Goal: Use online tool/utility: Use online tool/utility

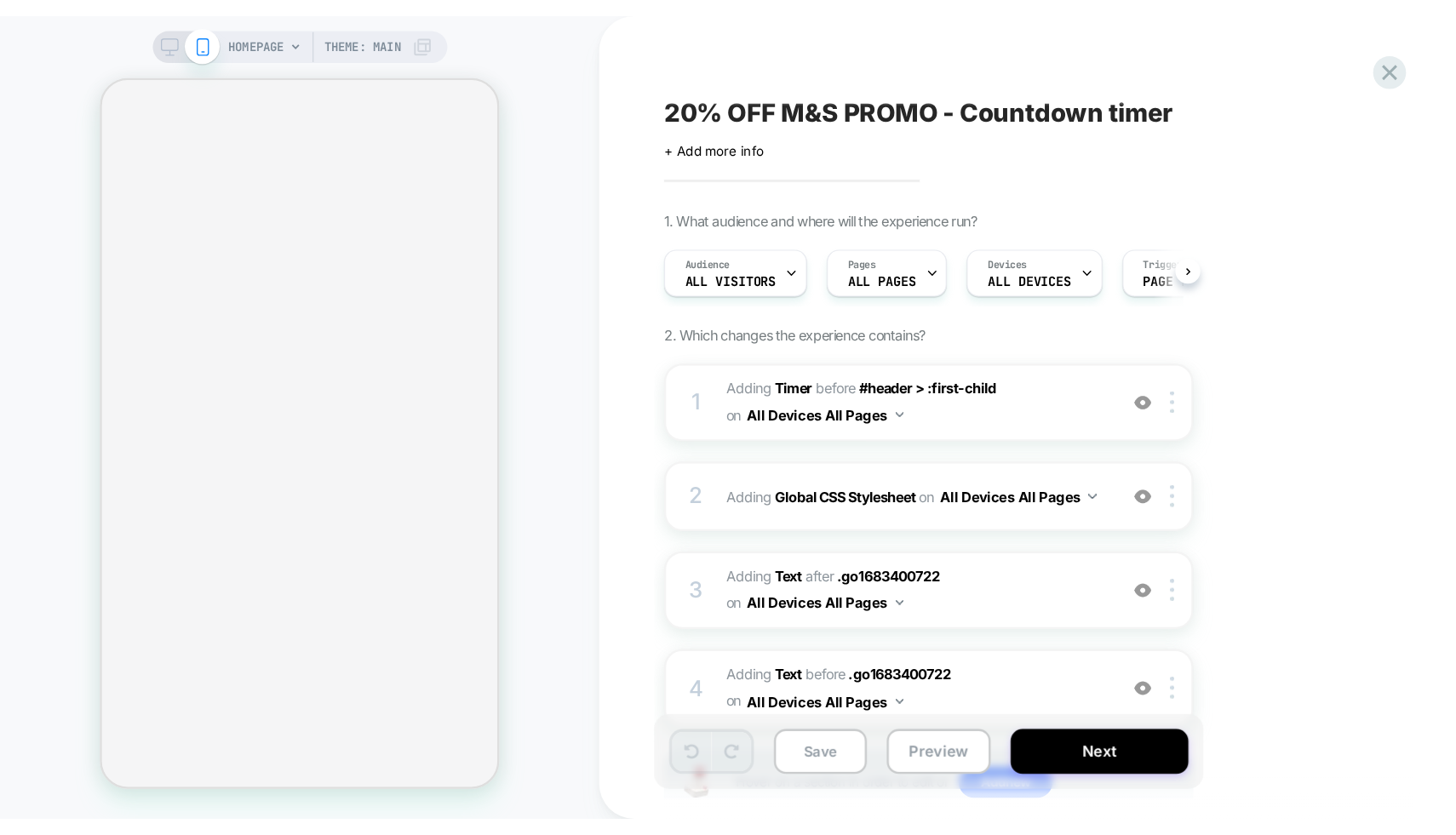
scroll to position [0, 1]
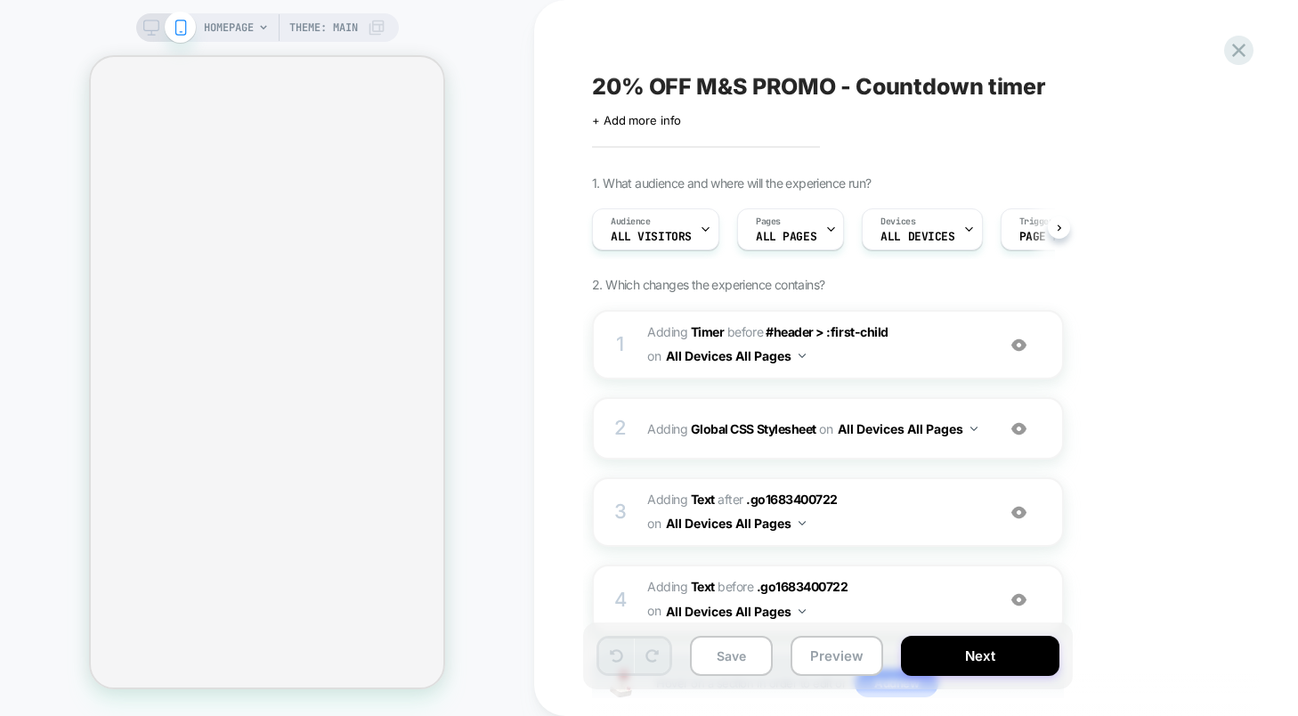
scroll to position [0, 1]
click at [248, 30] on span "HOMEPAGE" at bounding box center [229, 27] width 50 height 28
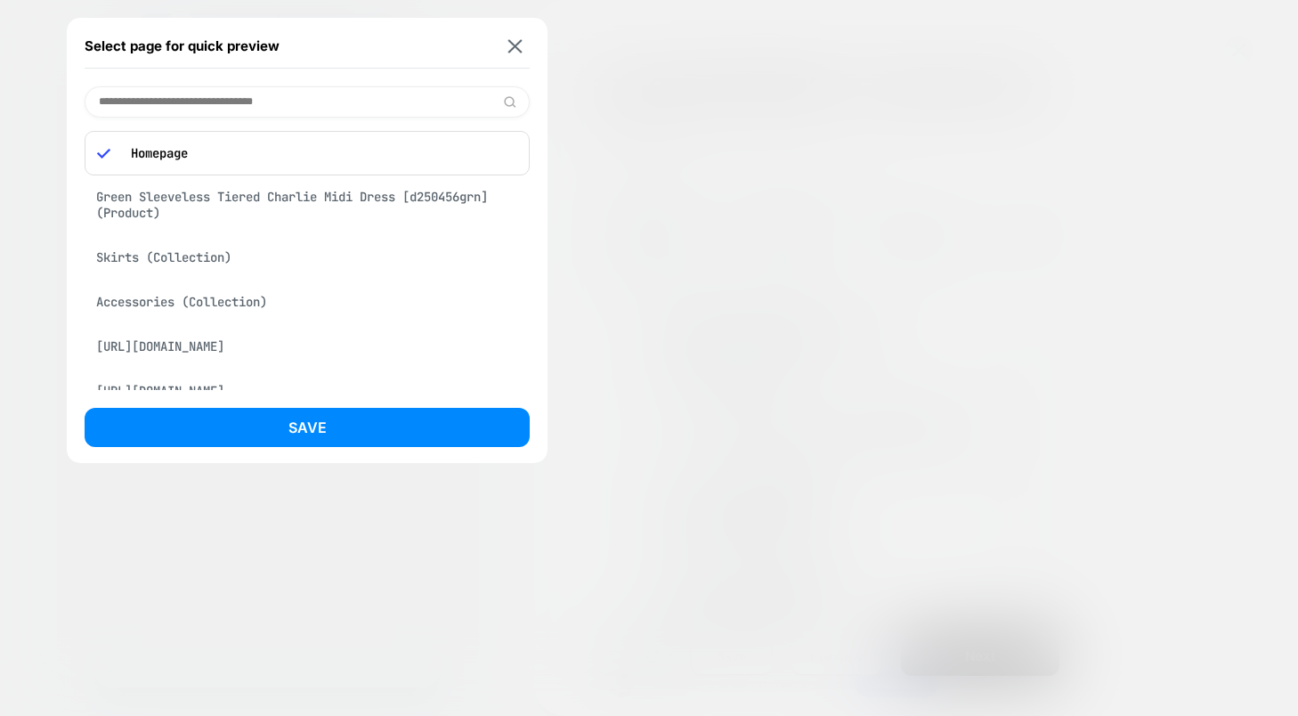
click at [246, 216] on div "Green Sleeveless Tiered Charlie Midi Dress [d250456grn] (Product)" at bounding box center [307, 205] width 445 height 50
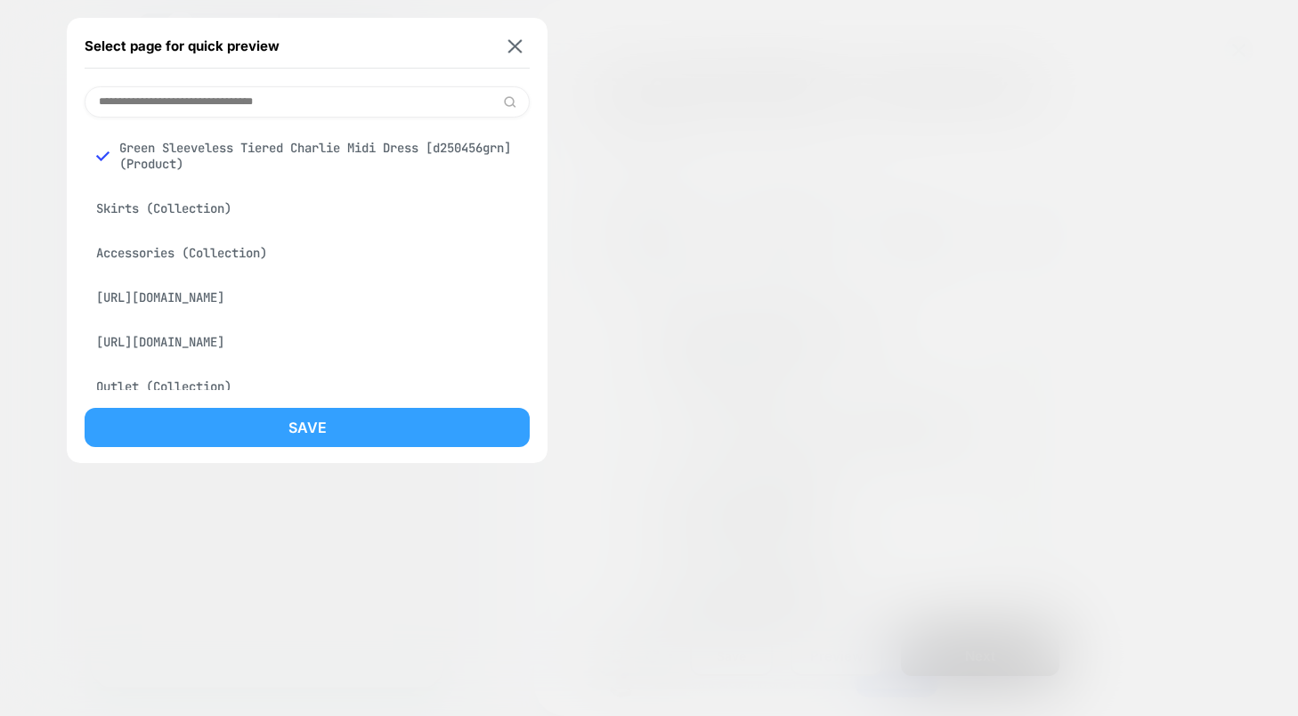
click at [252, 425] on button "Save" at bounding box center [307, 427] width 445 height 39
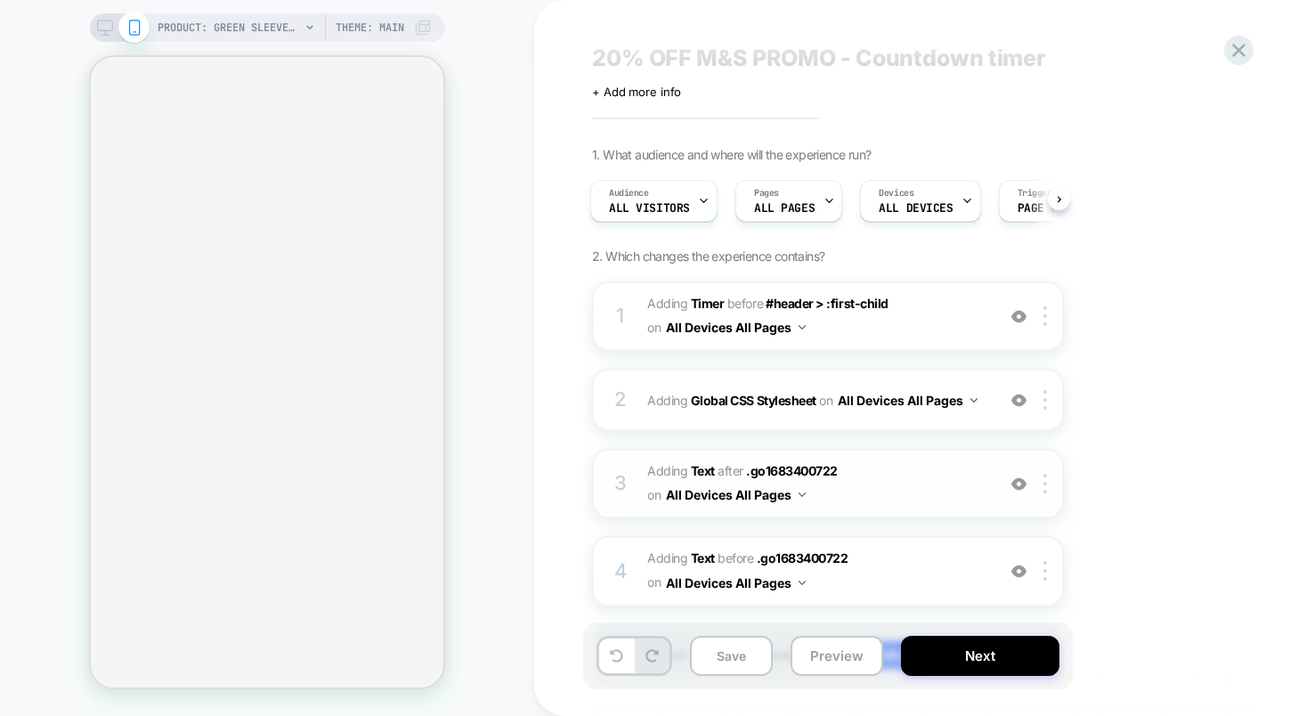
scroll to position [30, 0]
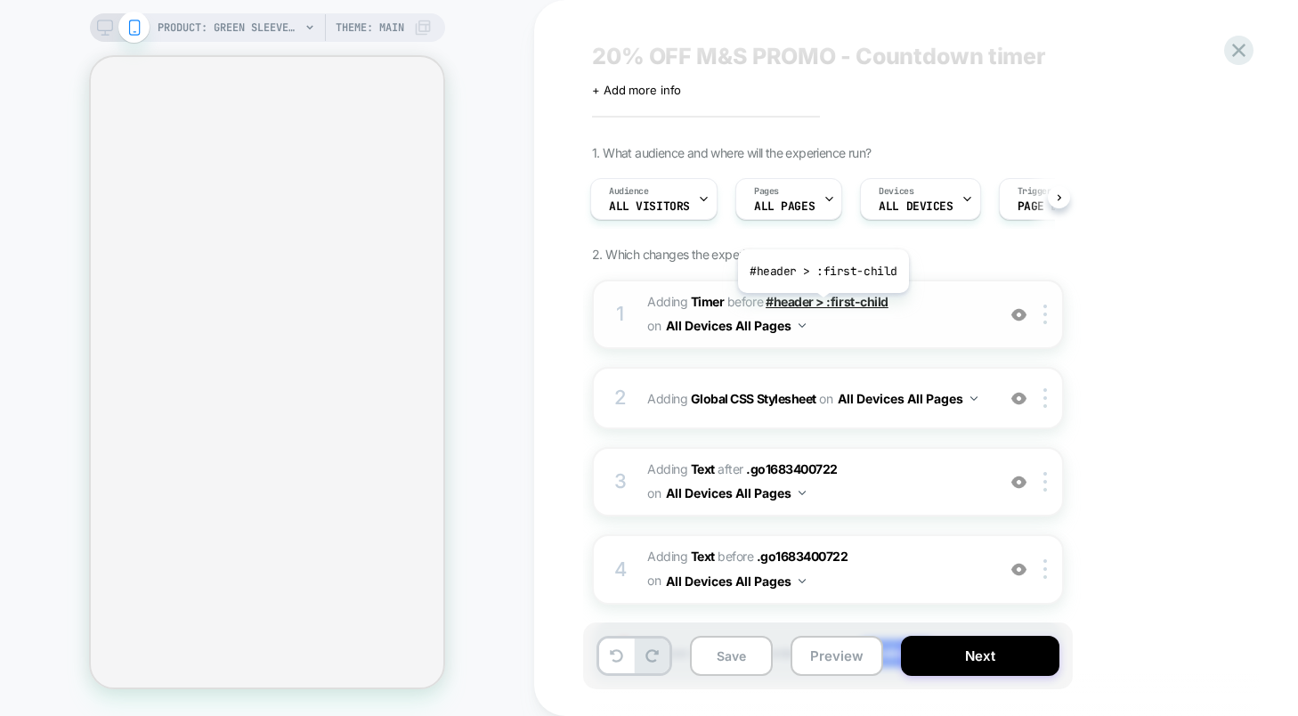
click at [822, 306] on span "#header > :first-child" at bounding box center [827, 301] width 123 height 15
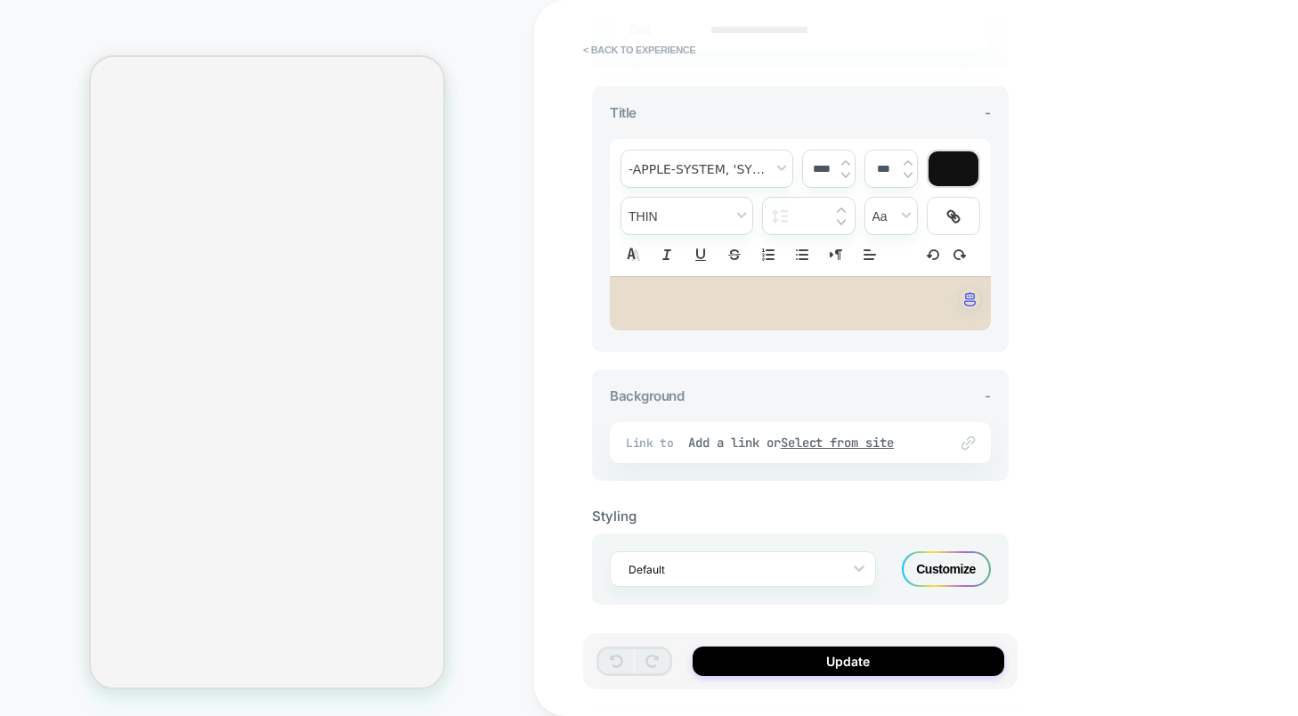
scroll to position [0, 0]
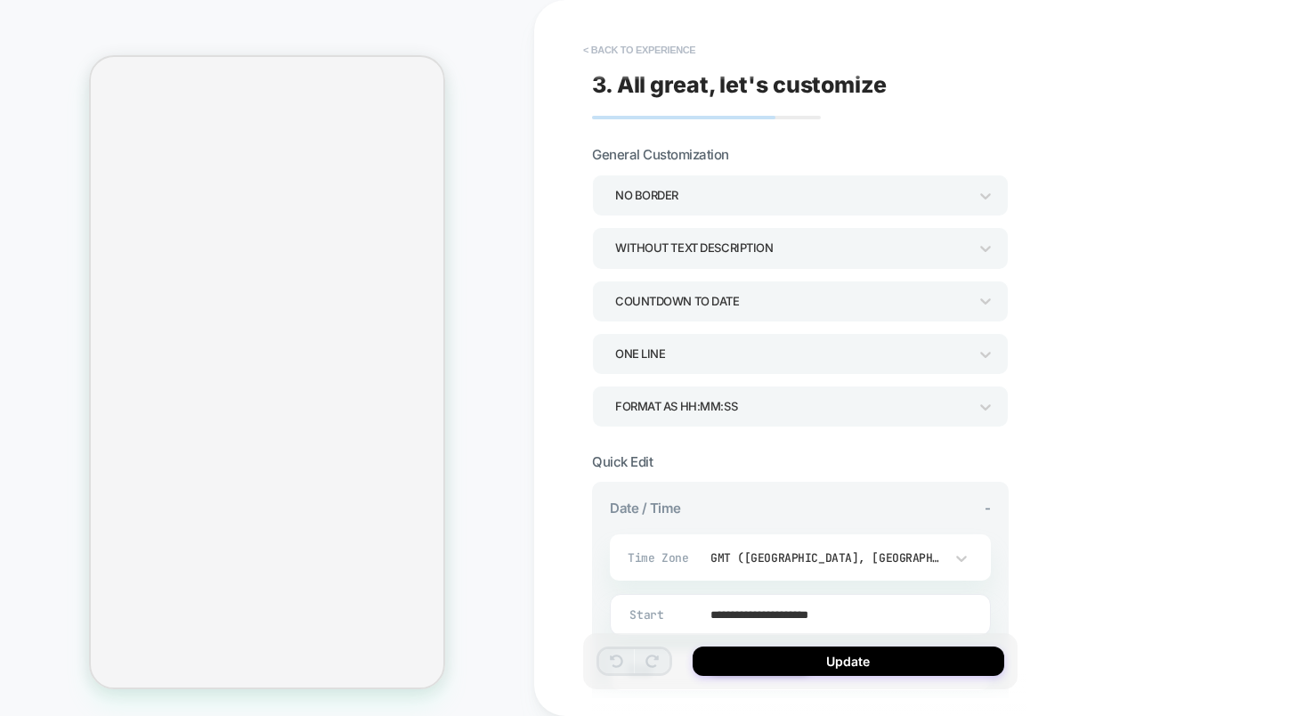
click at [596, 47] on button "< Back to experience" at bounding box center [639, 50] width 130 height 28
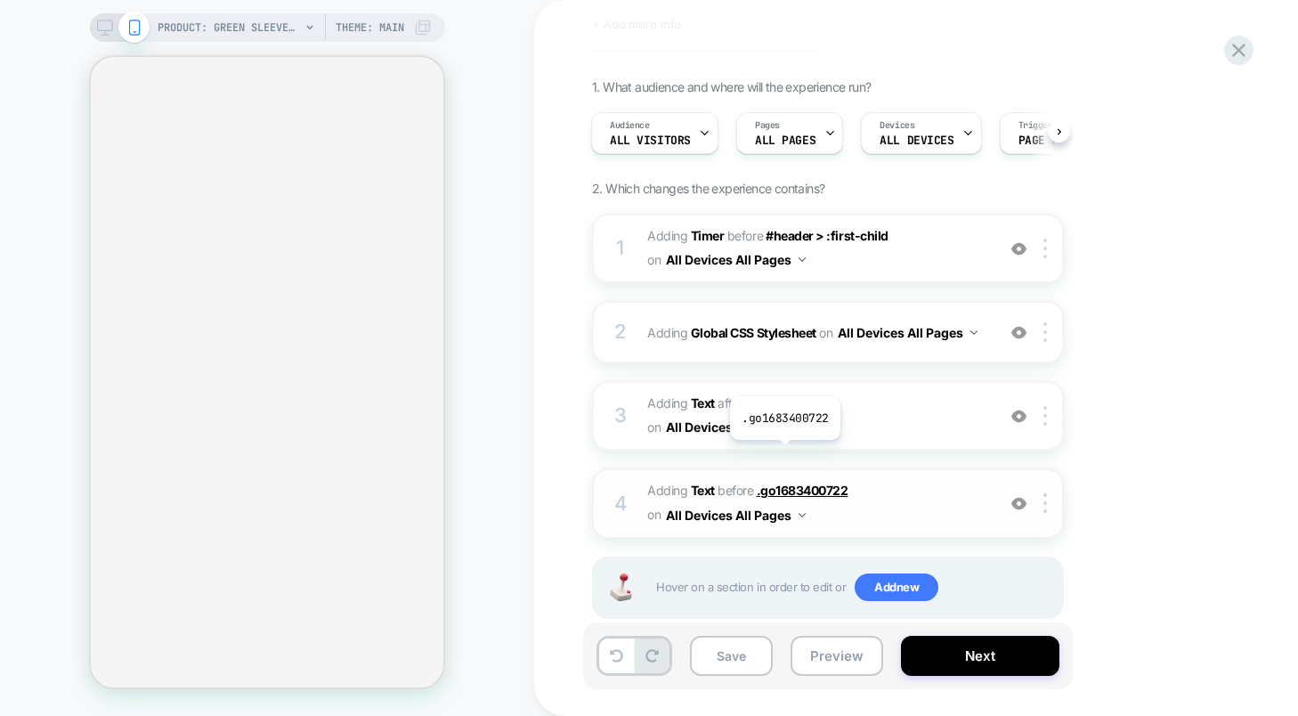
scroll to position [74, 0]
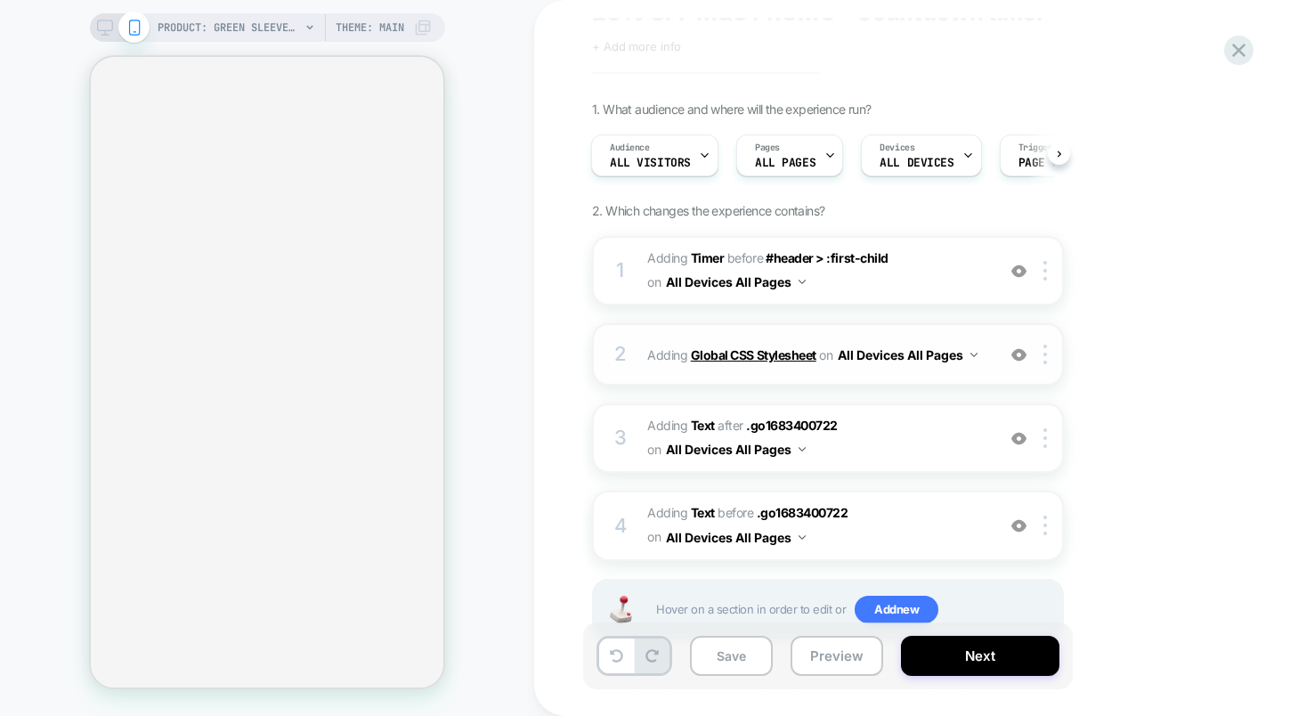
click at [748, 347] on b "Global CSS Stylesheet" at bounding box center [754, 354] width 126 height 15
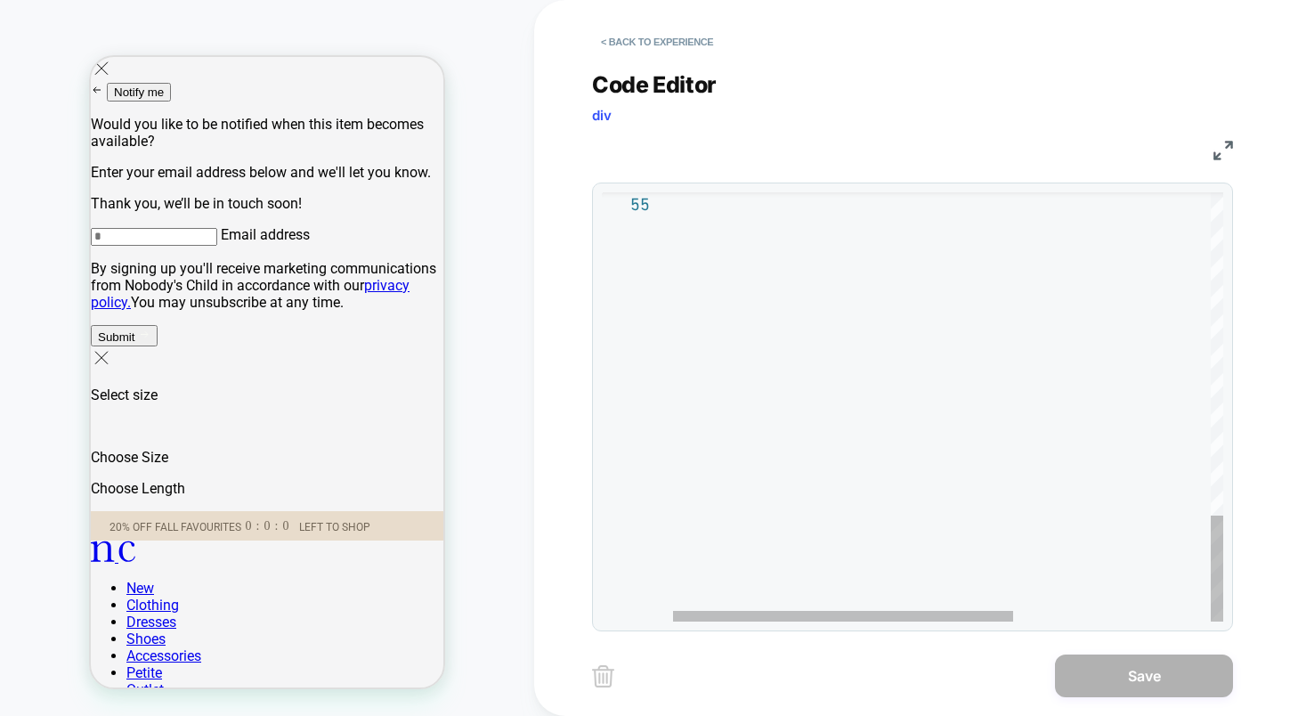
scroll to position [0, 0]
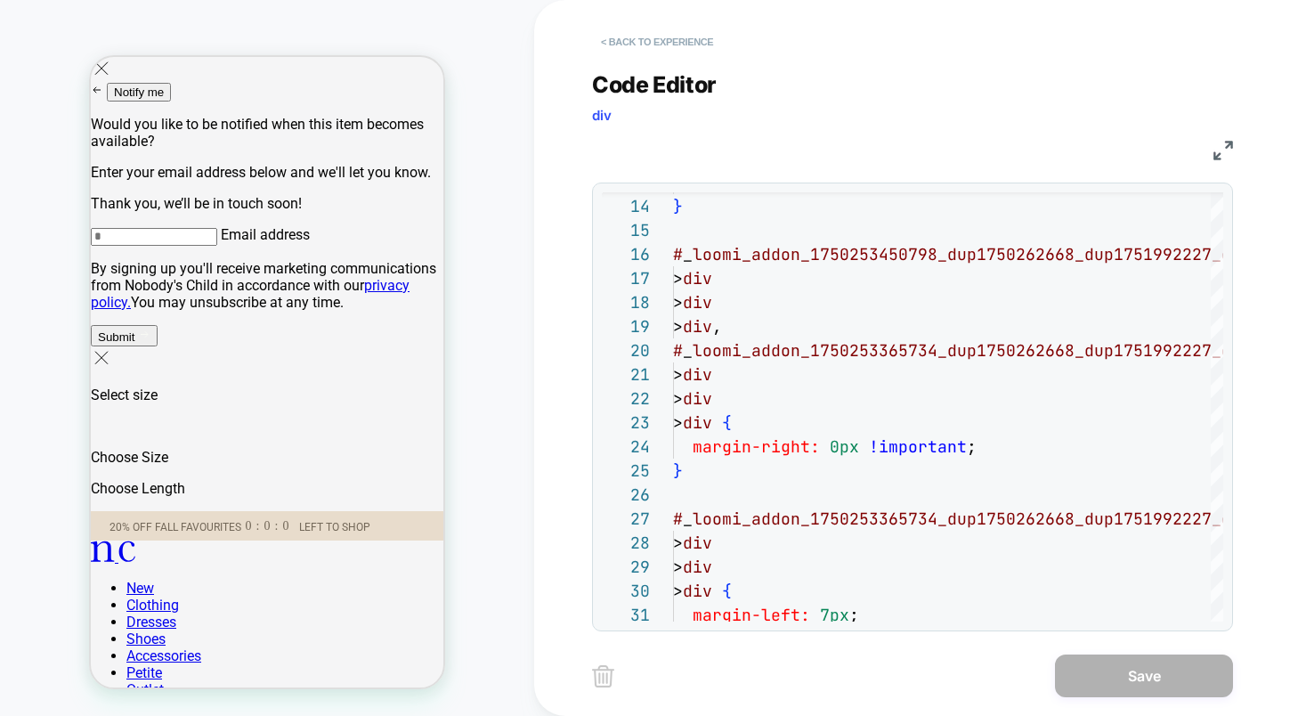
click at [667, 42] on button "< Back to experience" at bounding box center [657, 42] width 130 height 28
